Goal: Task Accomplishment & Management: Manage account settings

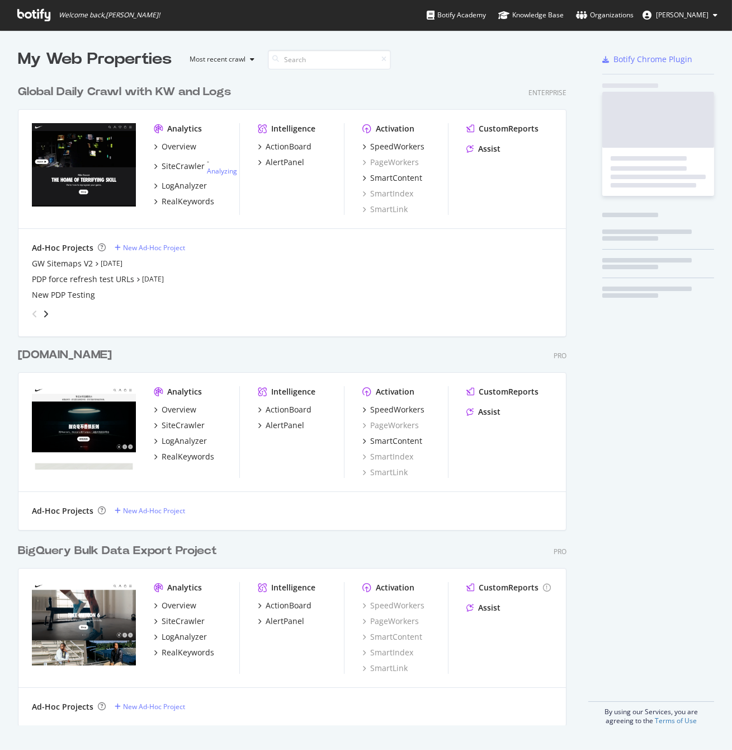
scroll to position [655, 557]
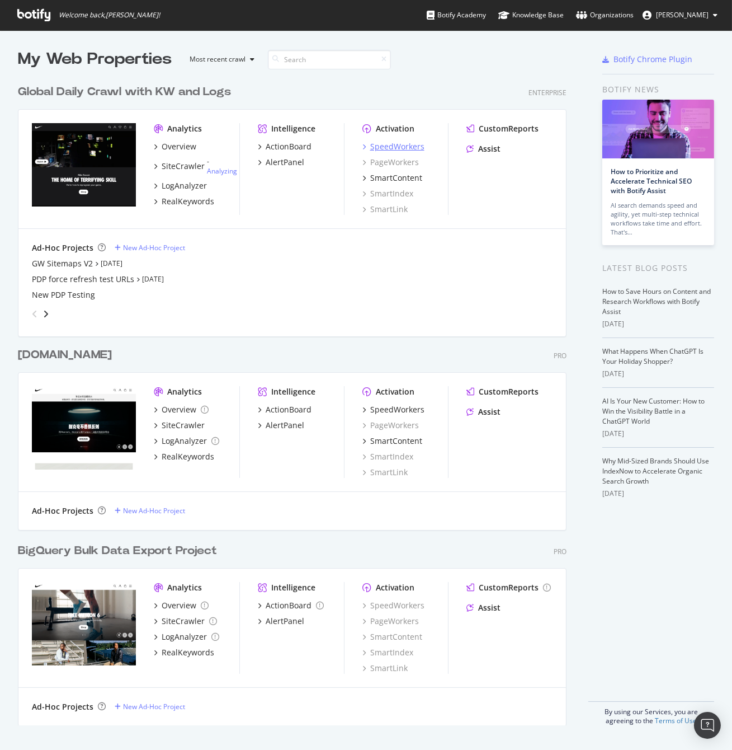
click at [396, 147] on div "SpeedWorkers" at bounding box center [397, 146] width 54 height 11
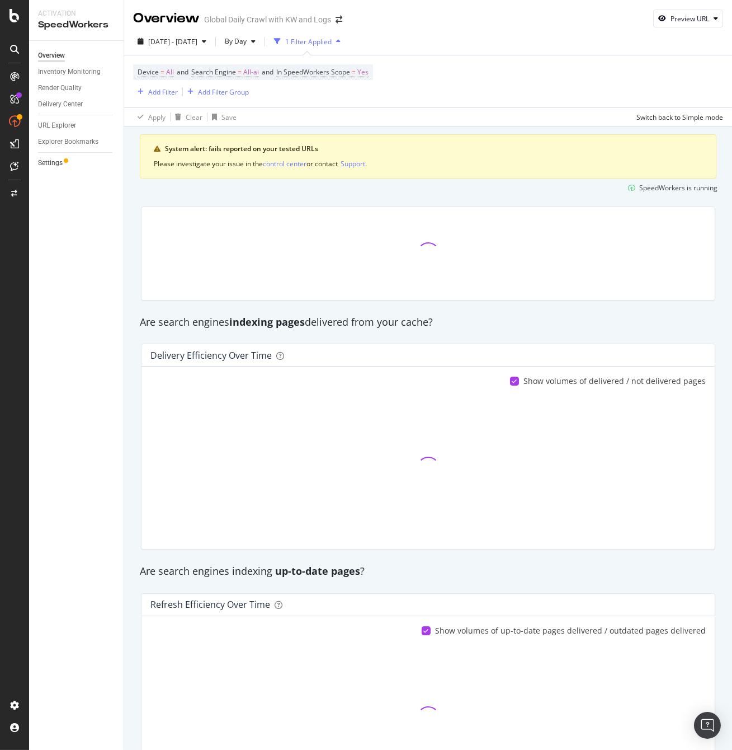
click at [64, 159] on div at bounding box center [66, 160] width 4 height 4
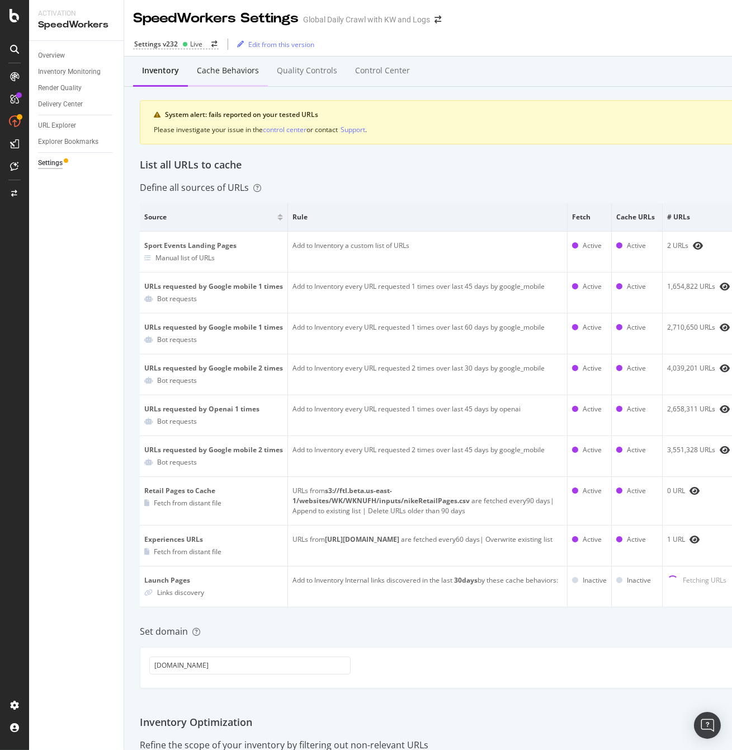
click at [248, 79] on div "Cache behaviors" at bounding box center [228, 71] width 80 height 31
